Goal: Information Seeking & Learning: Learn about a topic

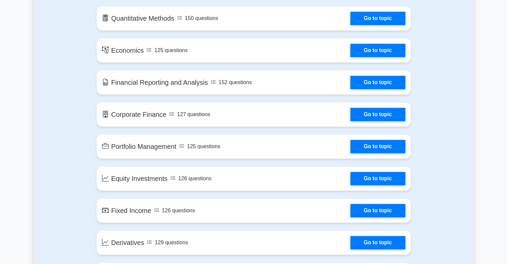
scroll to position [378, 0]
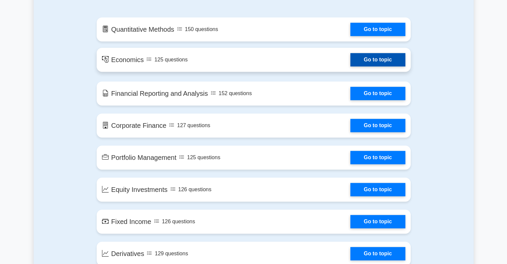
click at [373, 56] on link "Go to topic" at bounding box center [377, 59] width 55 height 13
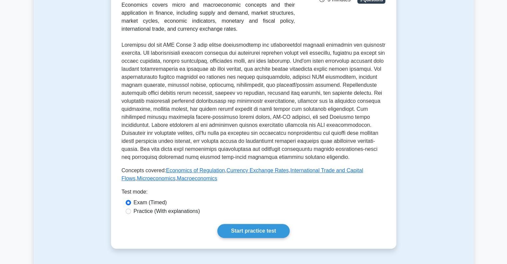
scroll to position [200, 0]
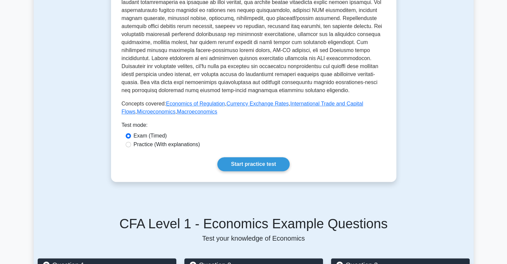
click at [170, 144] on label "Practice (With explanations)" at bounding box center [167, 144] width 66 height 8
click at [131, 144] on input "Practice (With explanations)" at bounding box center [128, 144] width 5 height 5
radio input "true"
click at [242, 166] on link "Start practice test" at bounding box center [253, 164] width 72 height 14
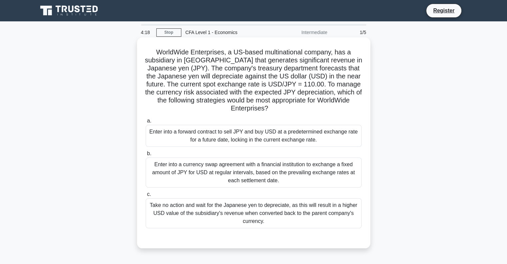
click at [238, 219] on div "Take no action and wait for the Japanese yen to depreciate, as this will result…" at bounding box center [254, 213] width 216 height 30
click at [146, 196] on input "c. Take no action and wait for the Japanese yen to depreciate, as this will res…" at bounding box center [146, 194] width 0 height 4
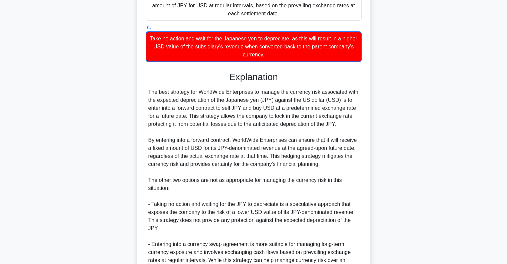
scroll to position [243, 0]
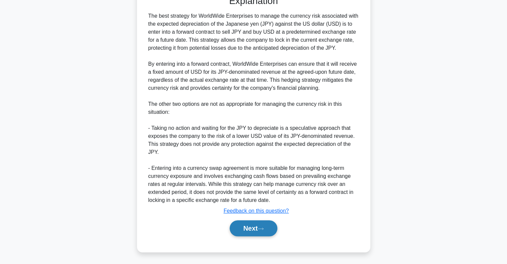
click at [266, 231] on button "Next" at bounding box center [254, 228] width 48 height 16
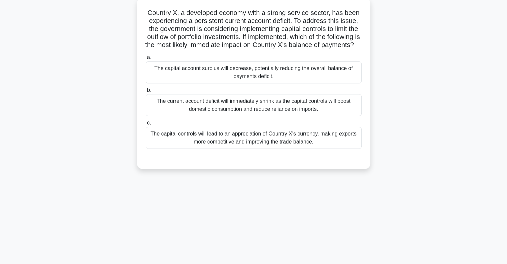
scroll to position [0, 0]
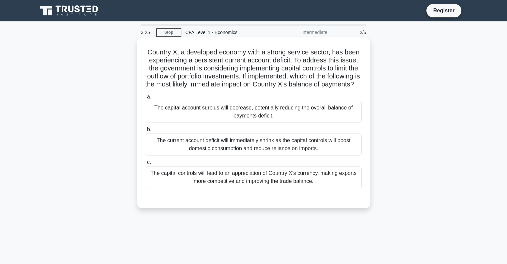
click at [250, 138] on label "b. The current account deficit will immediately shrink as the capital controls …" at bounding box center [254, 140] width 216 height 30
click at [146, 132] on input "b. The current account deficit will immediately shrink as the capital controls …" at bounding box center [146, 129] width 0 height 4
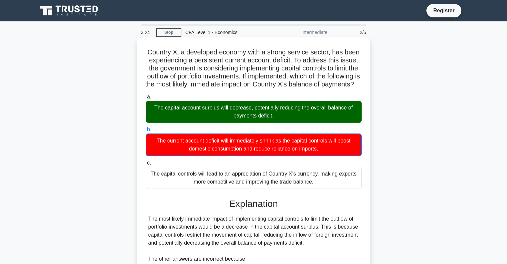
click at [271, 122] on div "The capital account surplus will decrease, potentially reducing the overall bal…" at bounding box center [254, 112] width 216 height 22
click at [146, 99] on input "a. The capital account surplus will decrease, potentially reducing the overall …" at bounding box center [146, 97] width 0 height 4
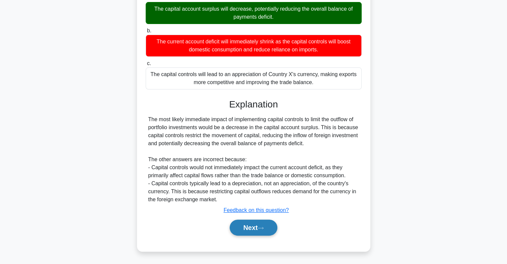
click at [241, 233] on button "Next" at bounding box center [254, 227] width 48 height 16
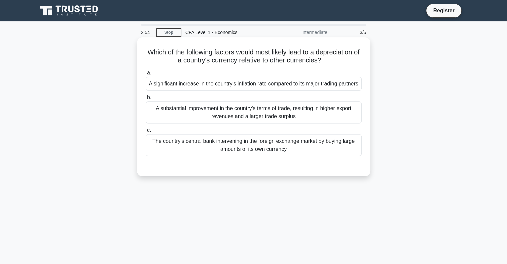
click at [291, 88] on div "A significant increase in the country's inflation rate compared to its major tr…" at bounding box center [254, 84] width 216 height 14
click at [146, 75] on input "a. A significant increase in the country's inflation rate compared to its major…" at bounding box center [146, 73] width 0 height 4
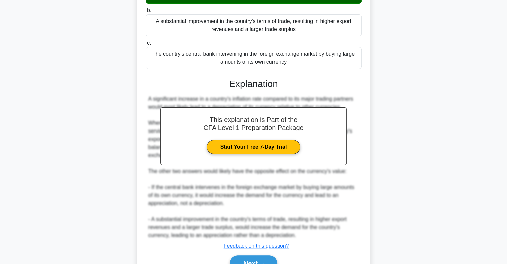
scroll to position [130, 0]
